Goal: Transaction & Acquisition: Purchase product/service

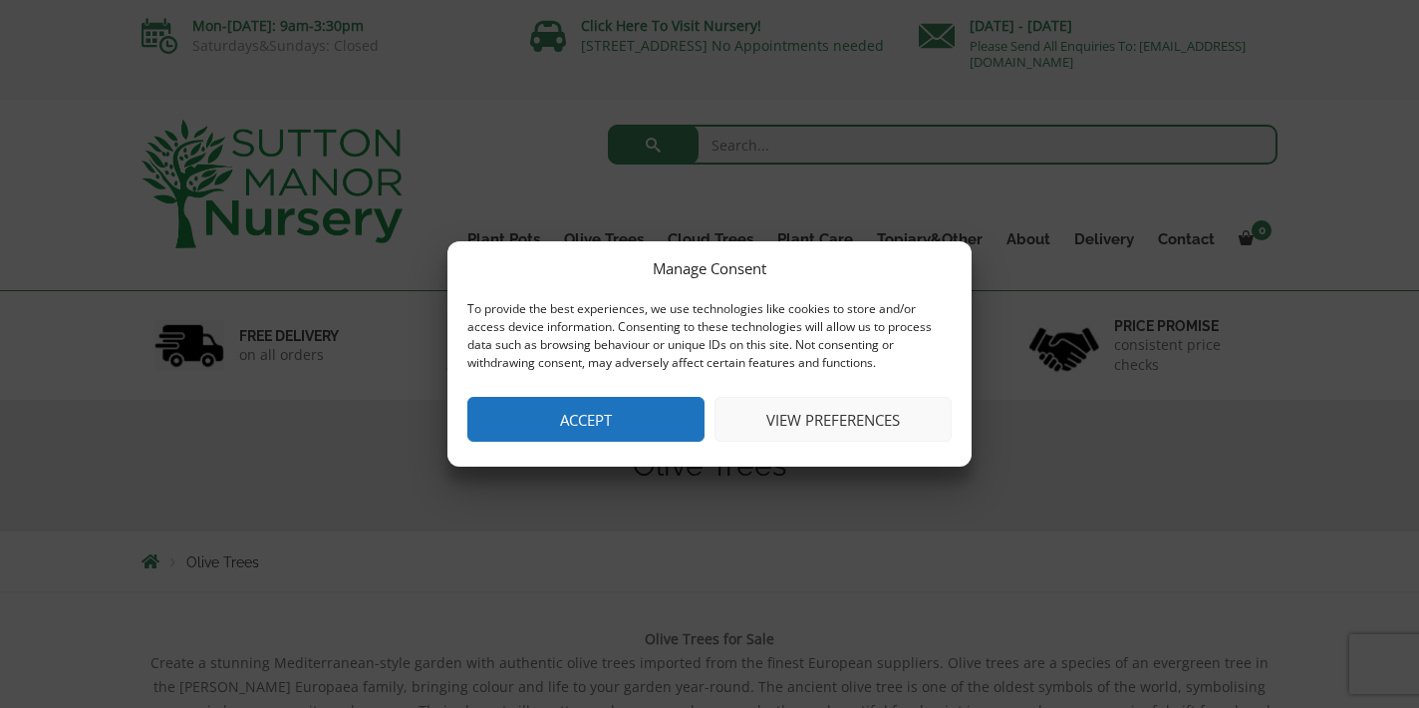
click at [834, 415] on button "View preferences" at bounding box center [833, 419] width 237 height 45
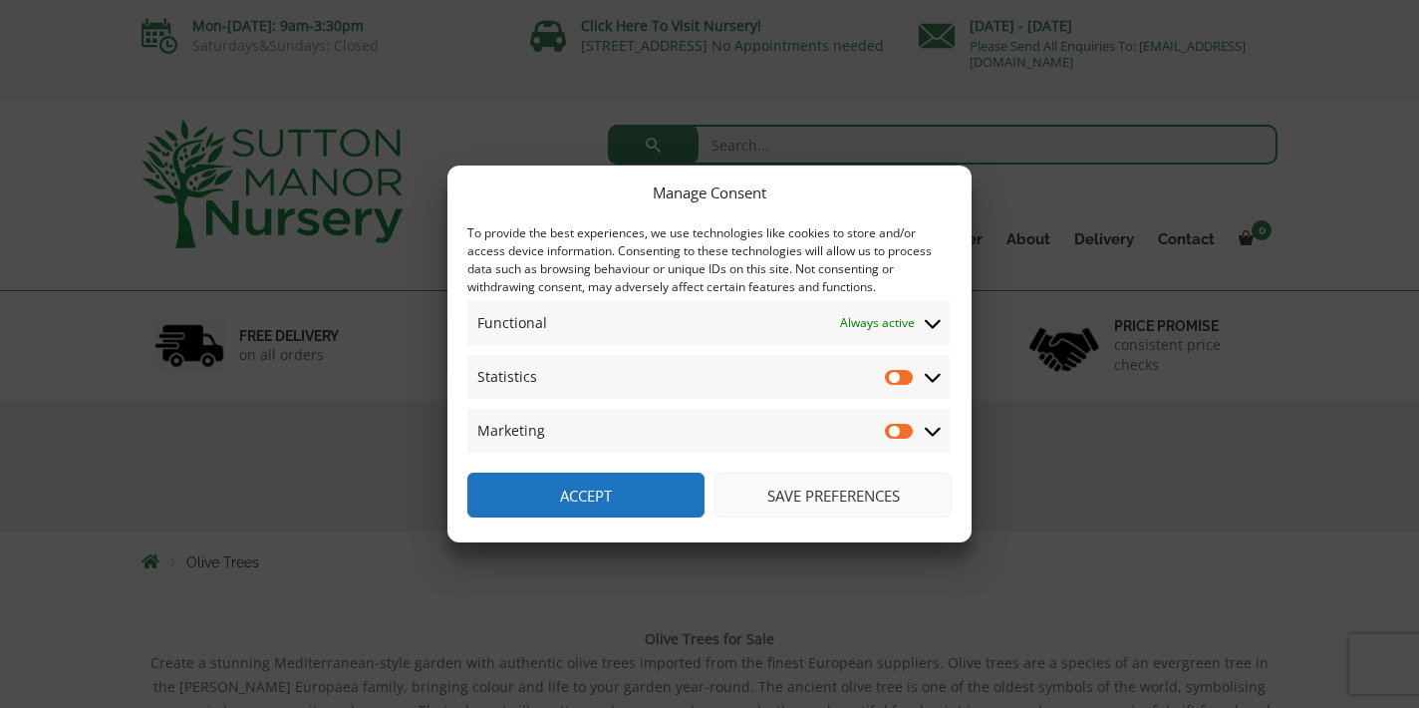
click at [895, 378] on input "Statistics" at bounding box center [900, 377] width 30 height 20
click at [903, 378] on input "Statistics" at bounding box center [900, 377] width 30 height 20
checkbox input "false"
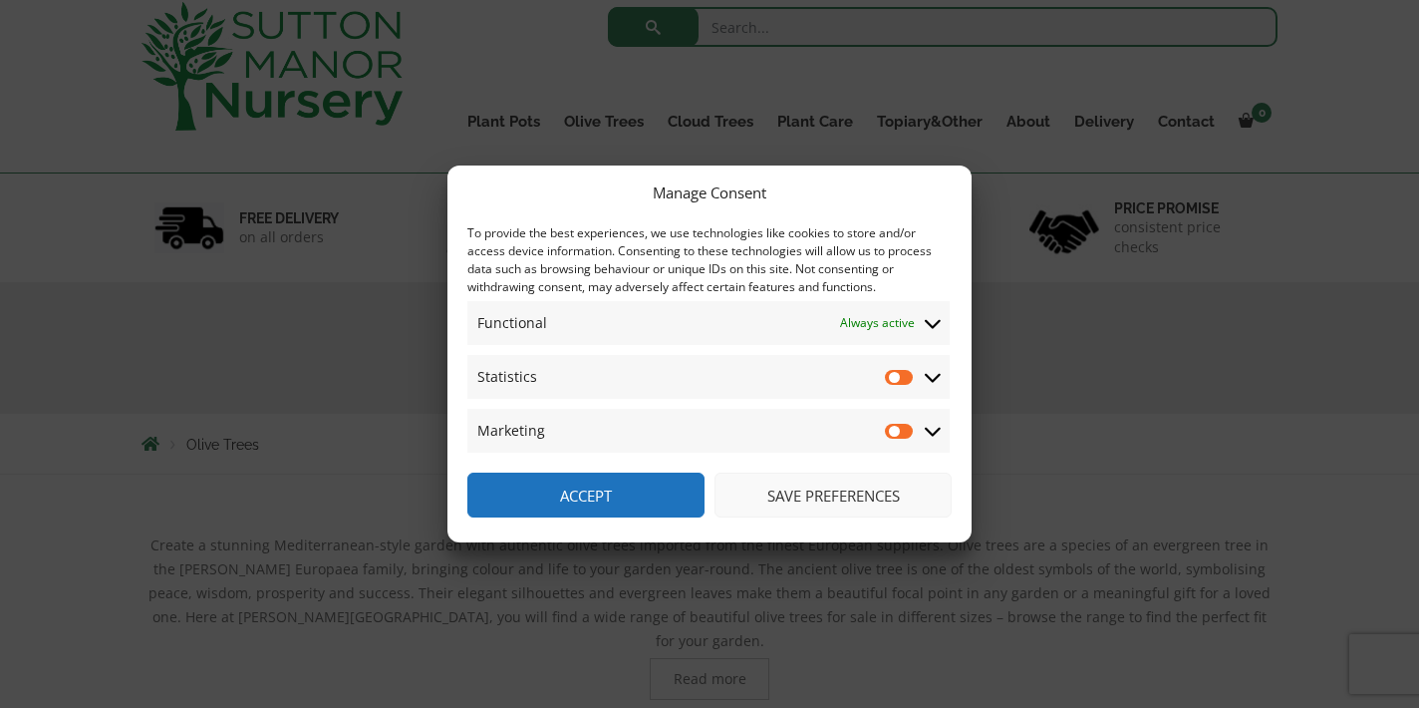
scroll to position [124, 0]
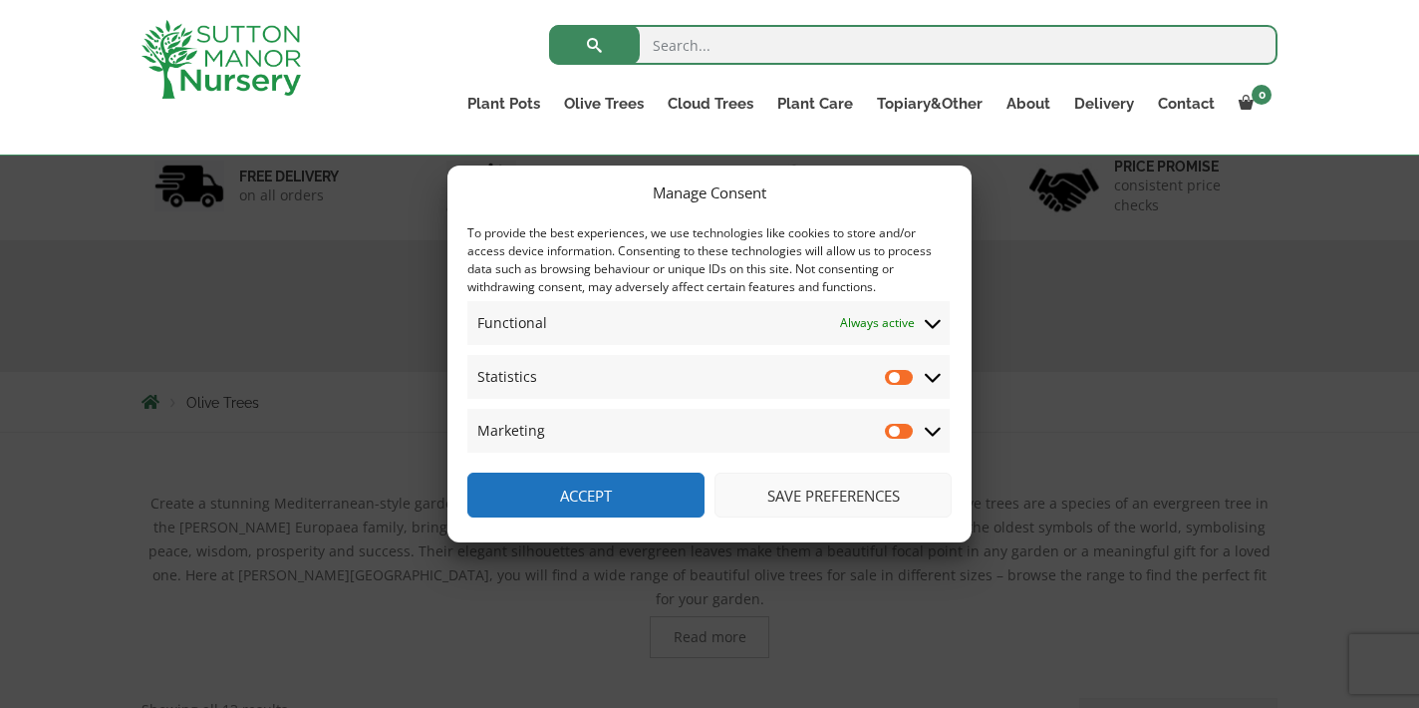
click at [589, 499] on button "Accept" at bounding box center [585, 494] width 237 height 45
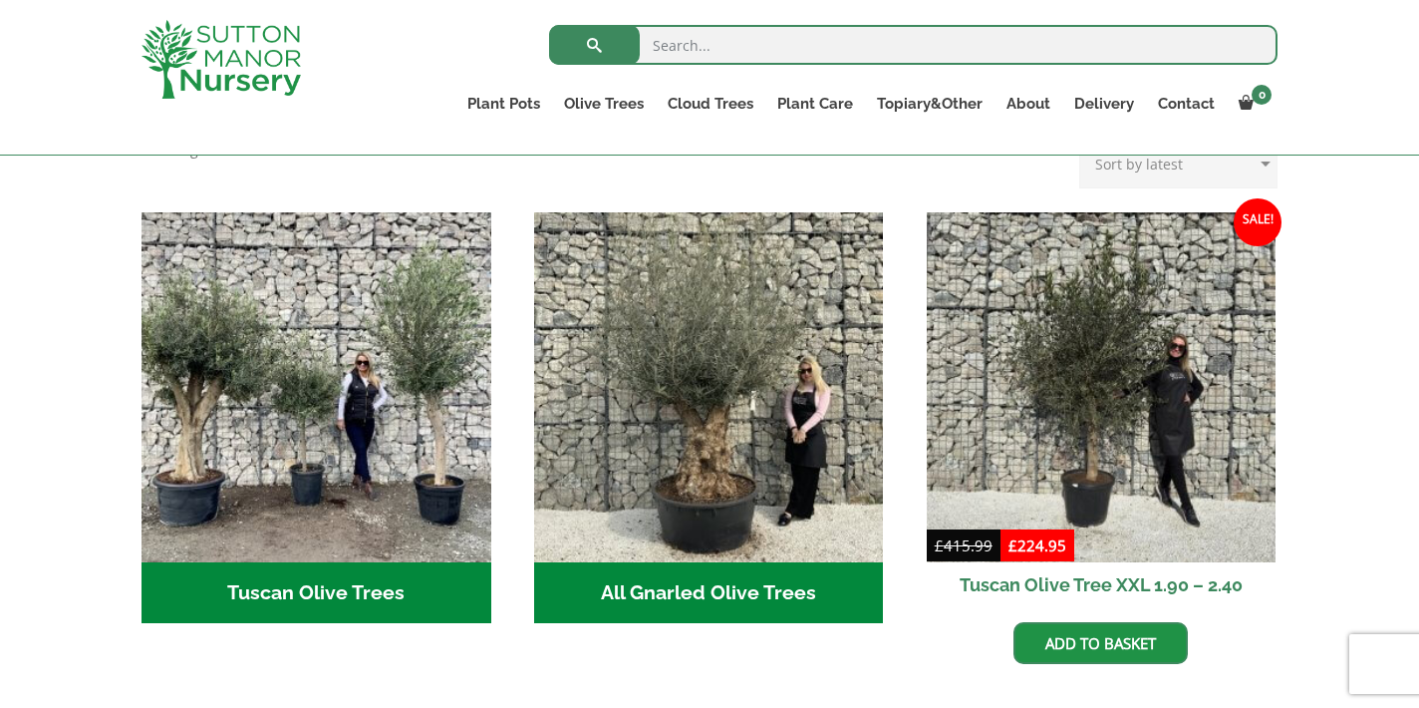
scroll to position [682, 0]
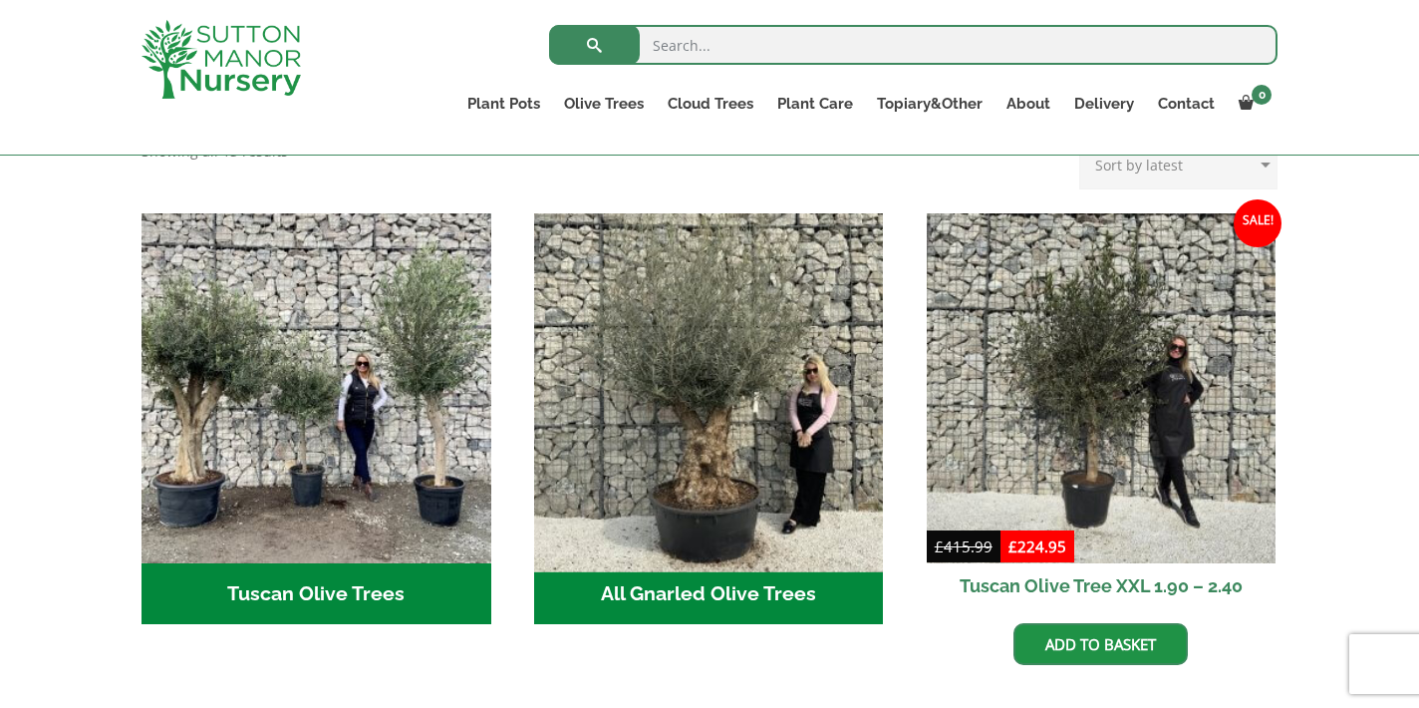
click at [751, 362] on img "Visit product category All Gnarled Olive Trees" at bounding box center [708, 387] width 367 height 367
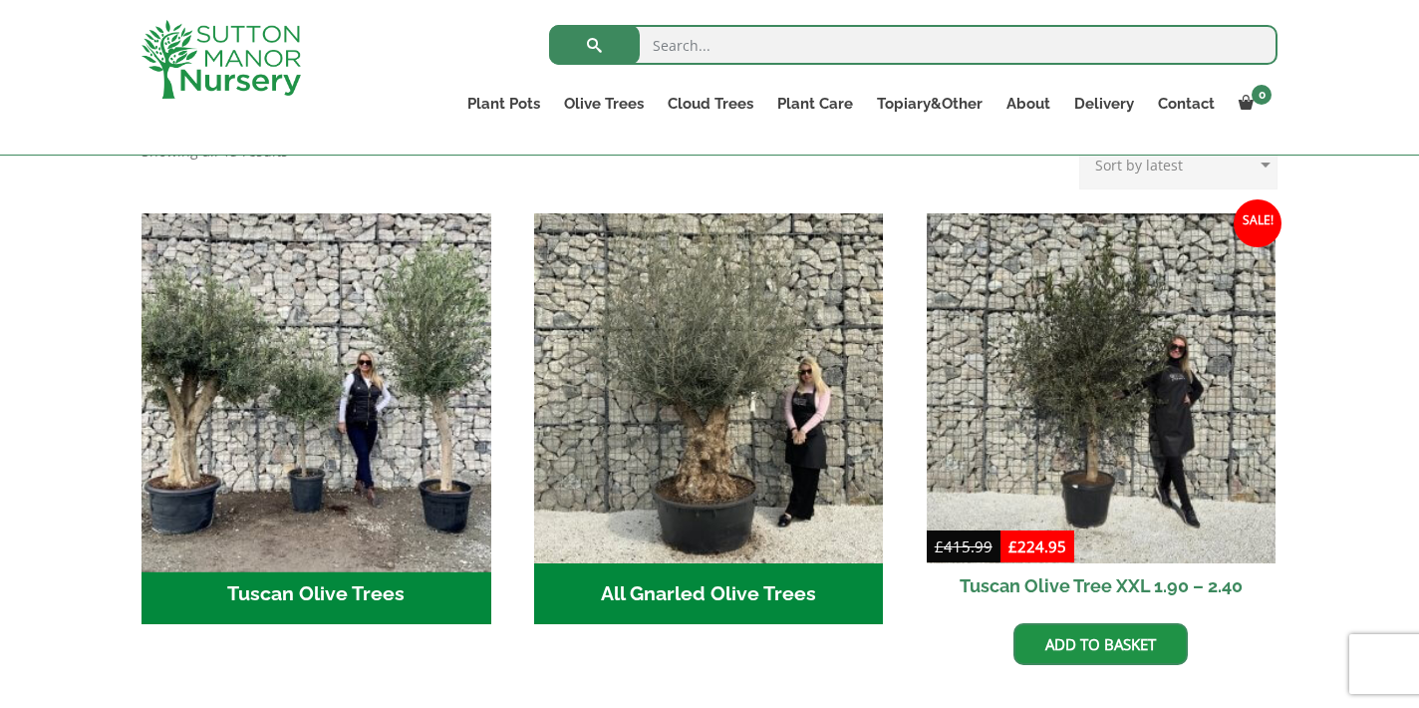
click at [274, 370] on img "Visit product category Tuscan Olive Trees" at bounding box center [316, 387] width 367 height 367
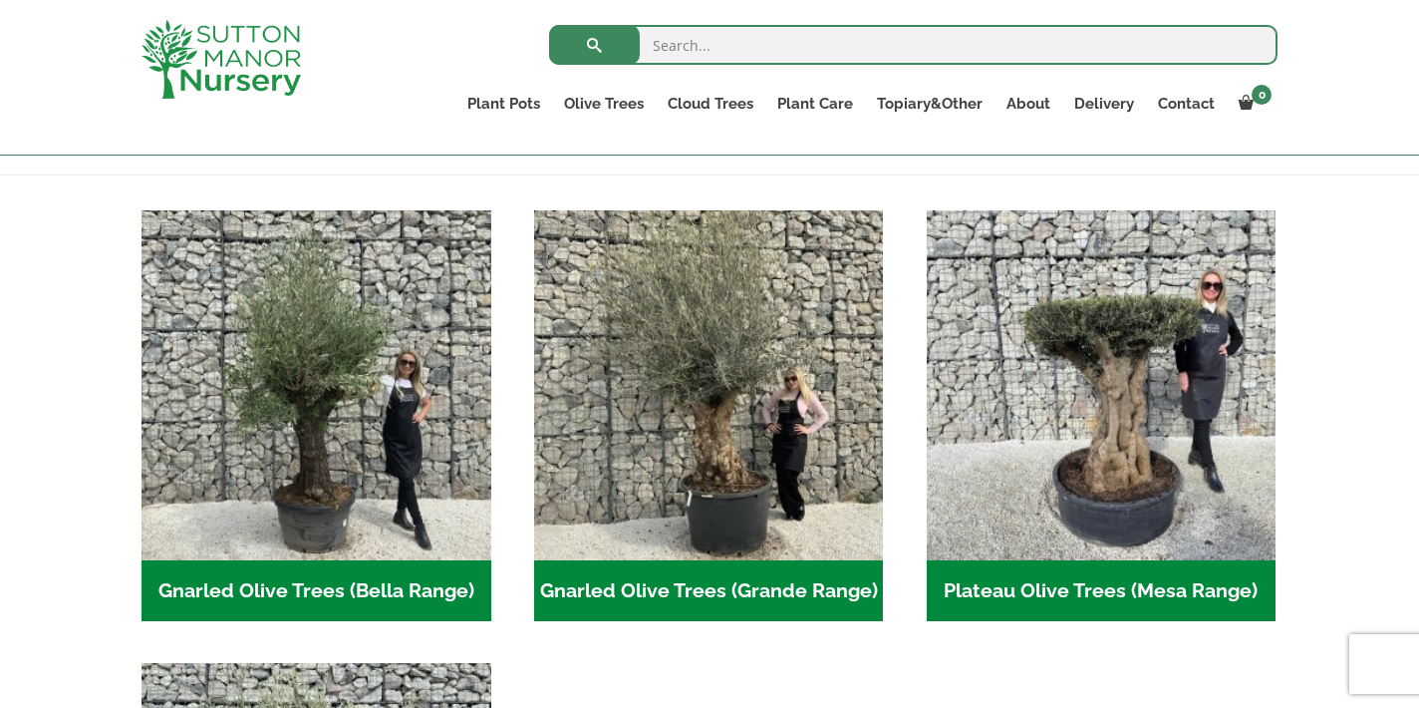
scroll to position [380, 0]
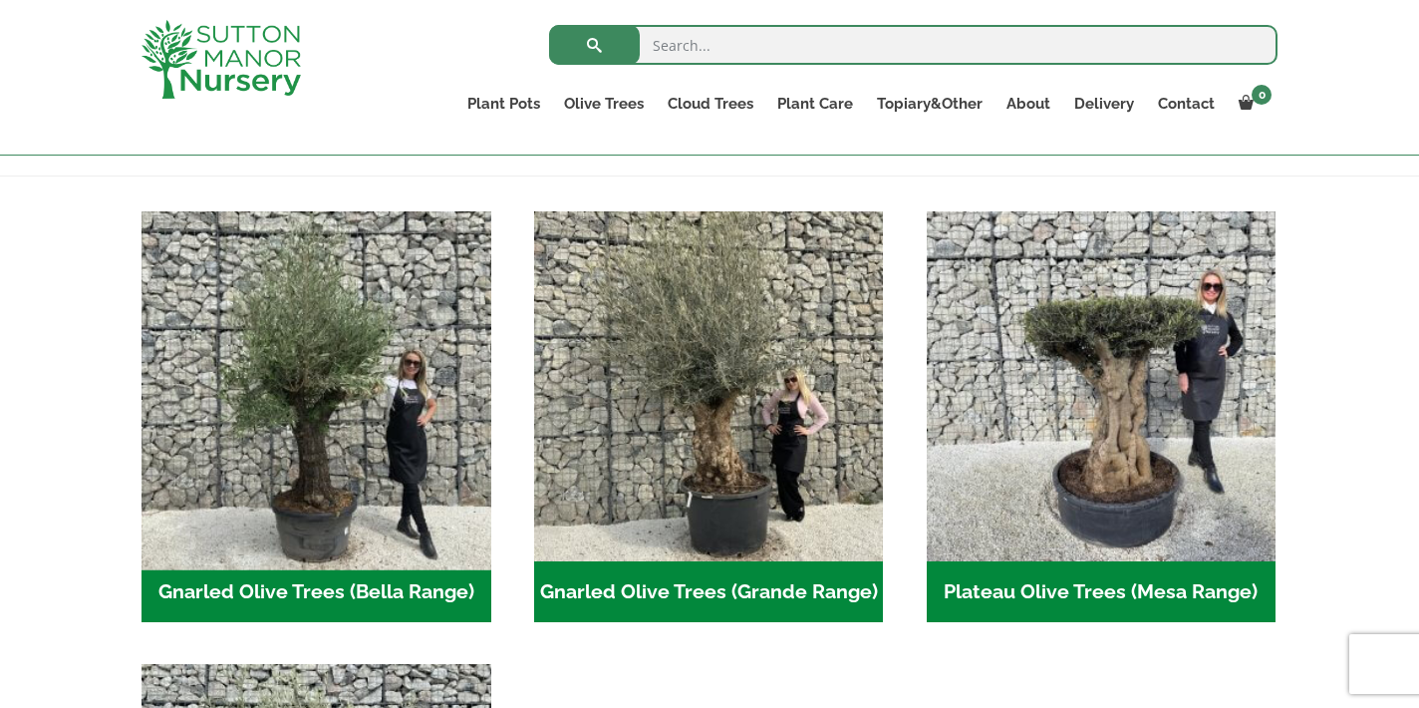
click at [313, 439] on img "Visit product category Gnarled Olive Trees (Bella Range)" at bounding box center [316, 385] width 367 height 367
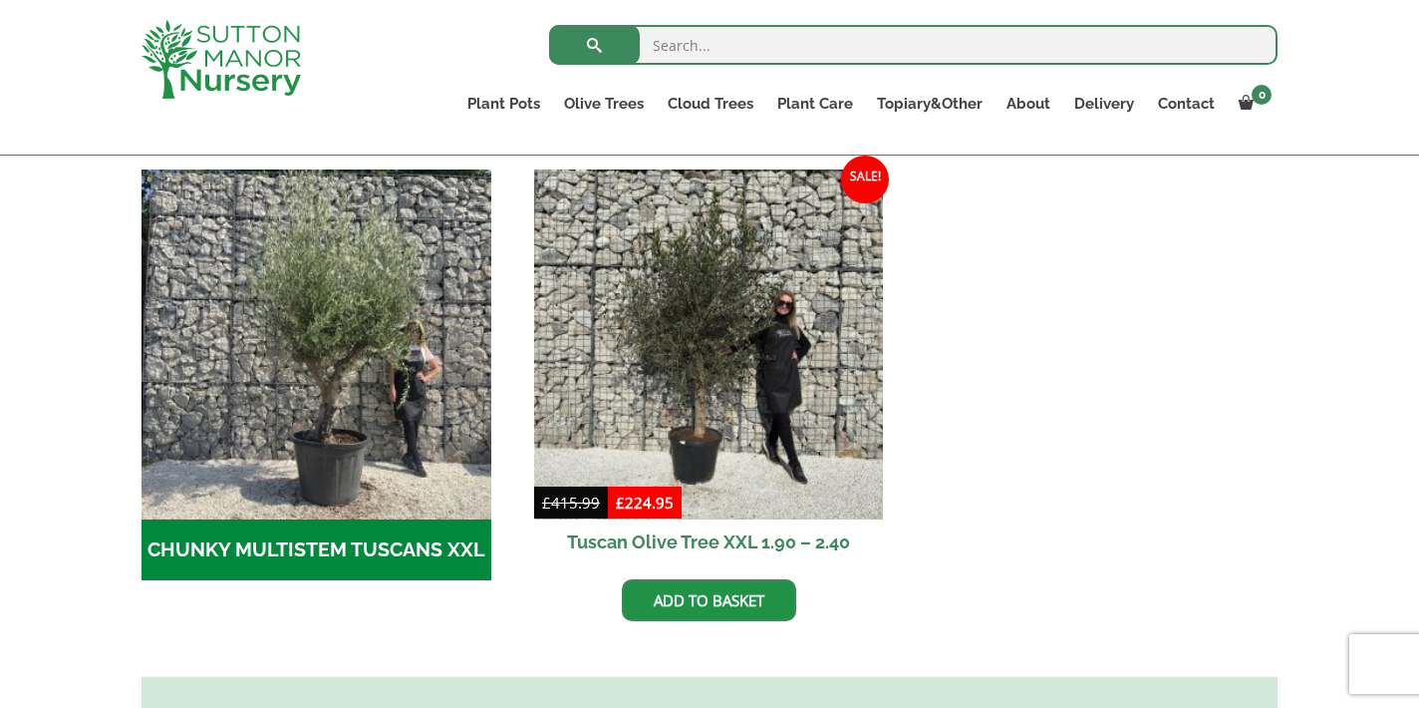
scroll to position [590, 0]
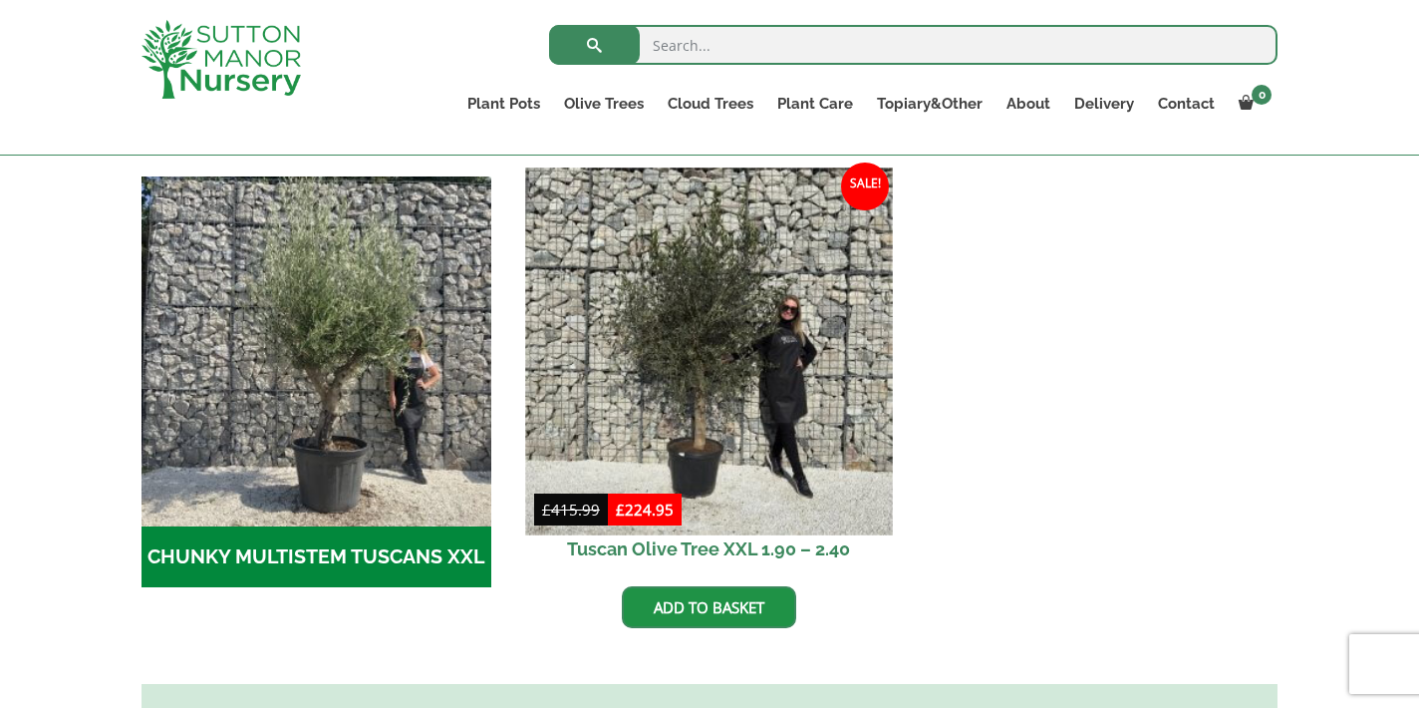
click at [715, 367] on img at bounding box center [708, 350] width 367 height 367
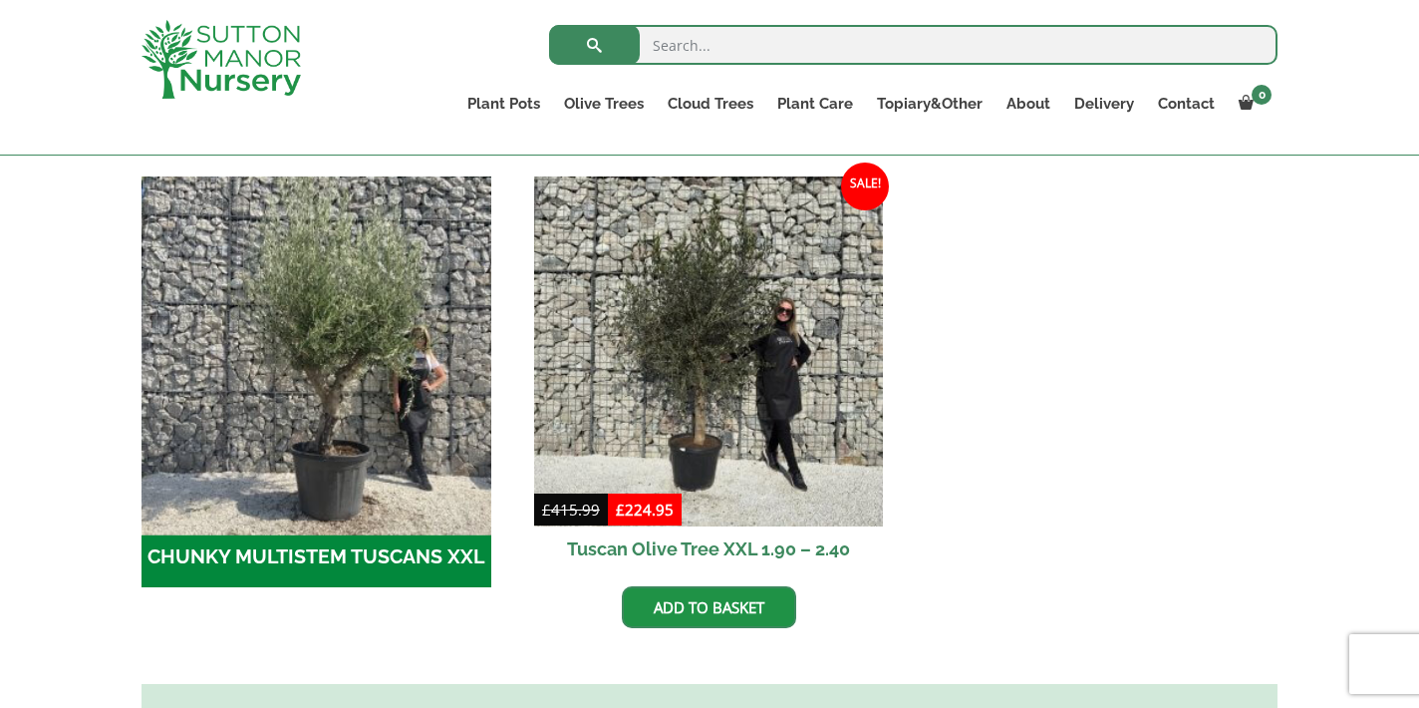
click at [324, 332] on img "Visit product category CHUNKY MULTISTEM TUSCANS XXL" at bounding box center [316, 350] width 367 height 367
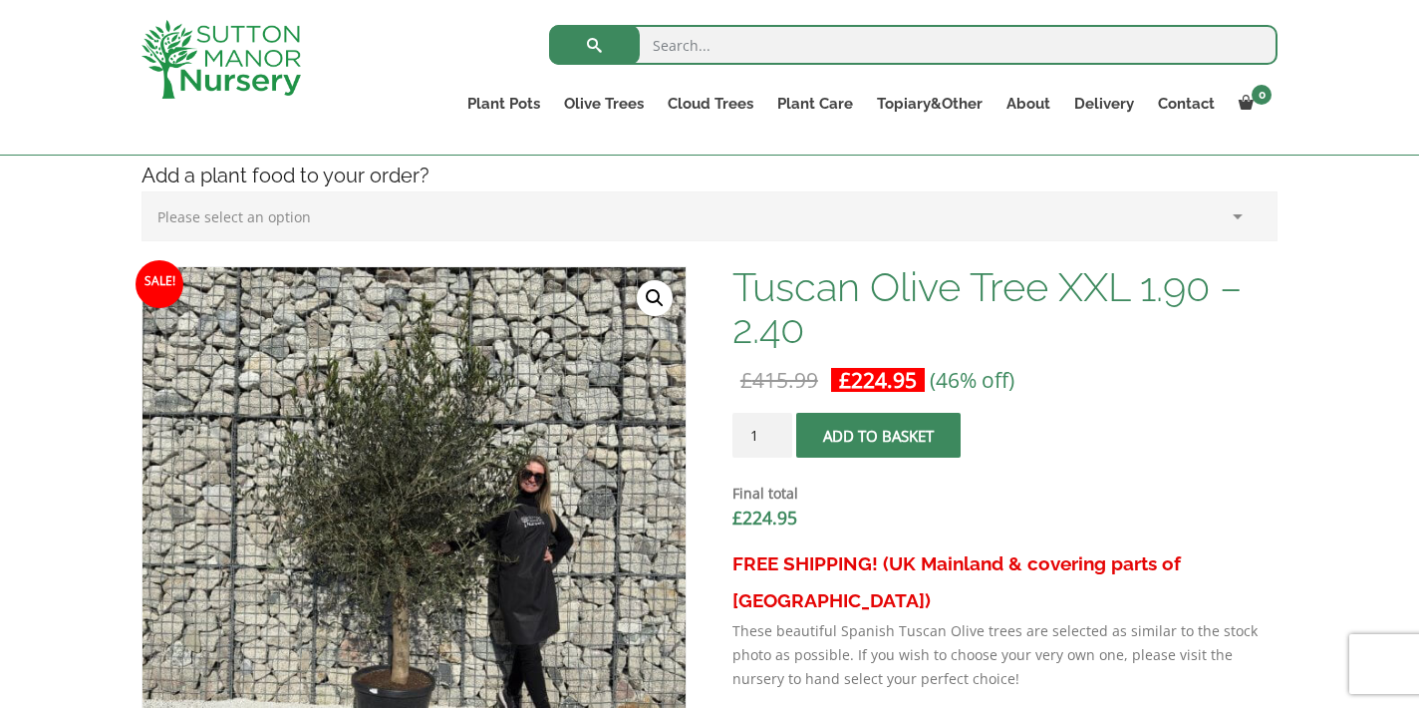
scroll to position [513, 0]
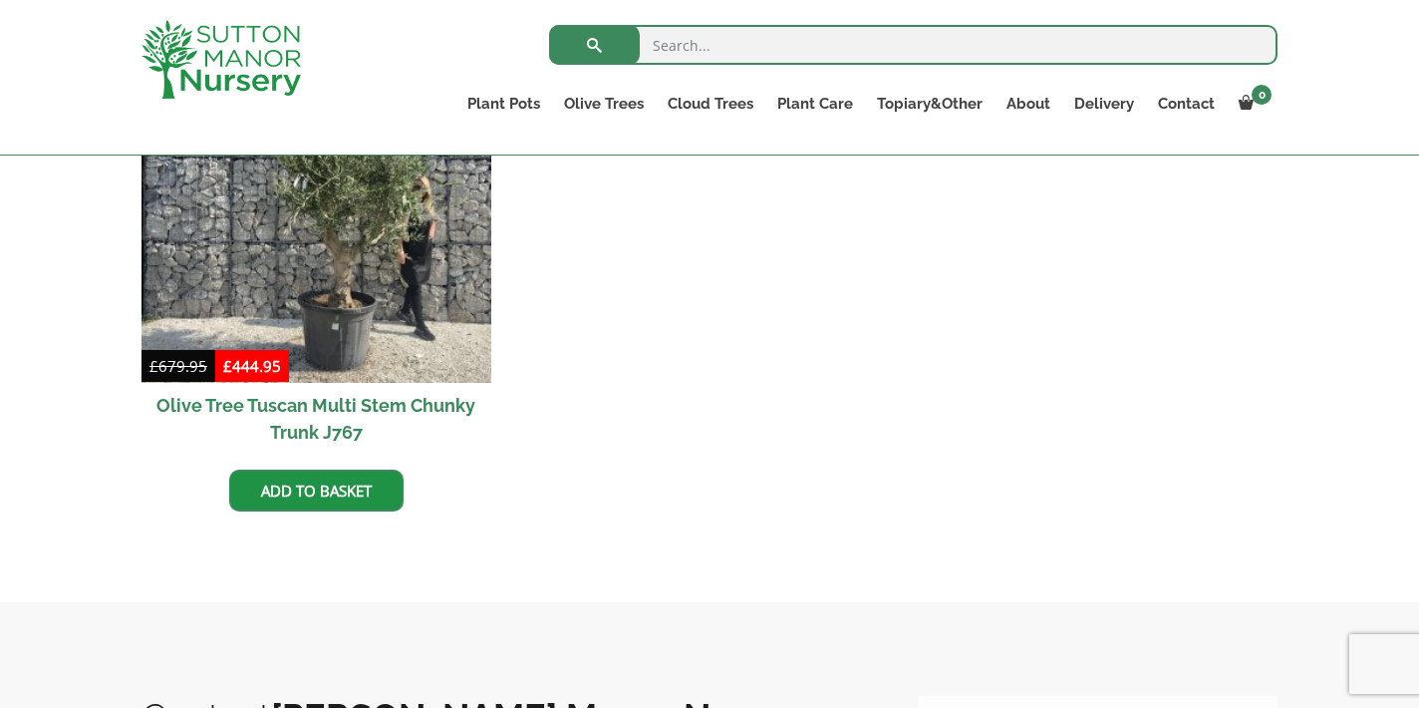
scroll to position [635, 0]
